Goal: Task Accomplishment & Management: Manage account settings

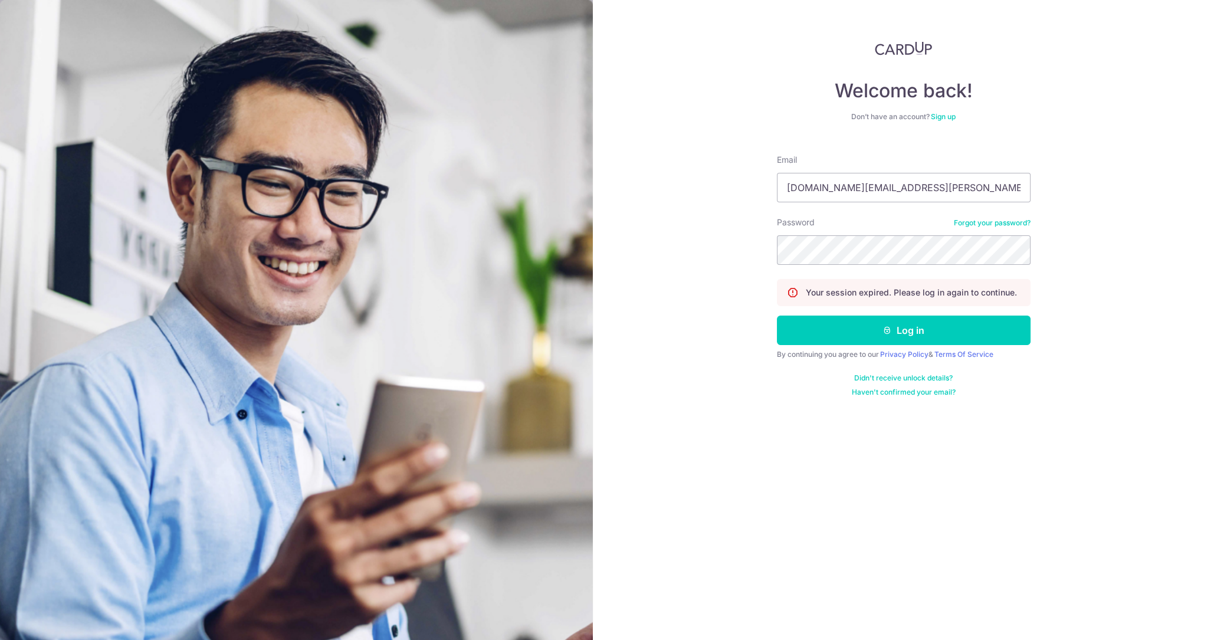
click at [888, 333] on icon "submit" at bounding box center [887, 330] width 9 height 9
